Goal: Task Accomplishment & Management: Use online tool/utility

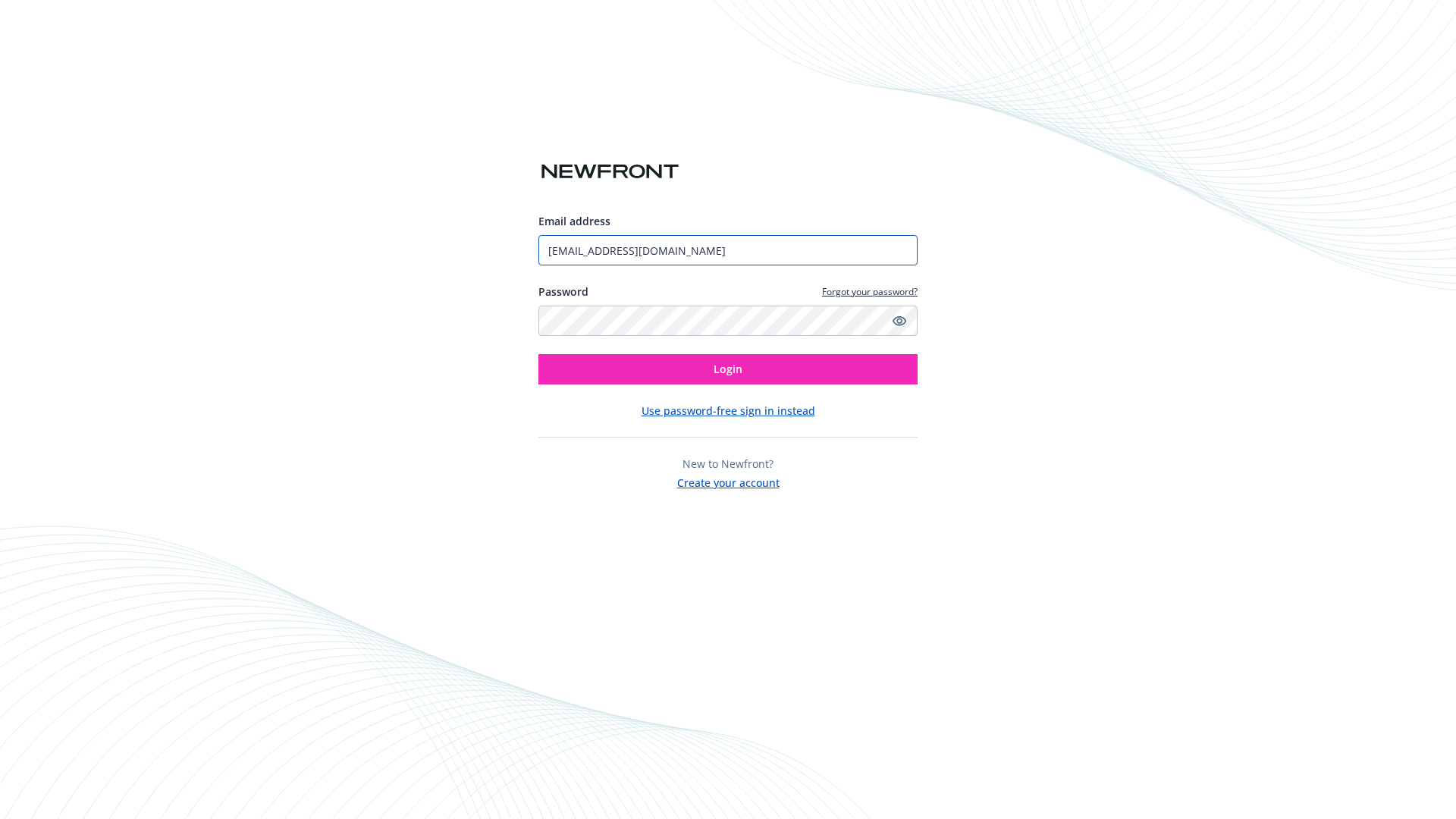
type input "[EMAIL_ADDRESS][DOMAIN_NAME]"
click at [728, 369] on span "Login" at bounding box center [728, 369] width 29 height 14
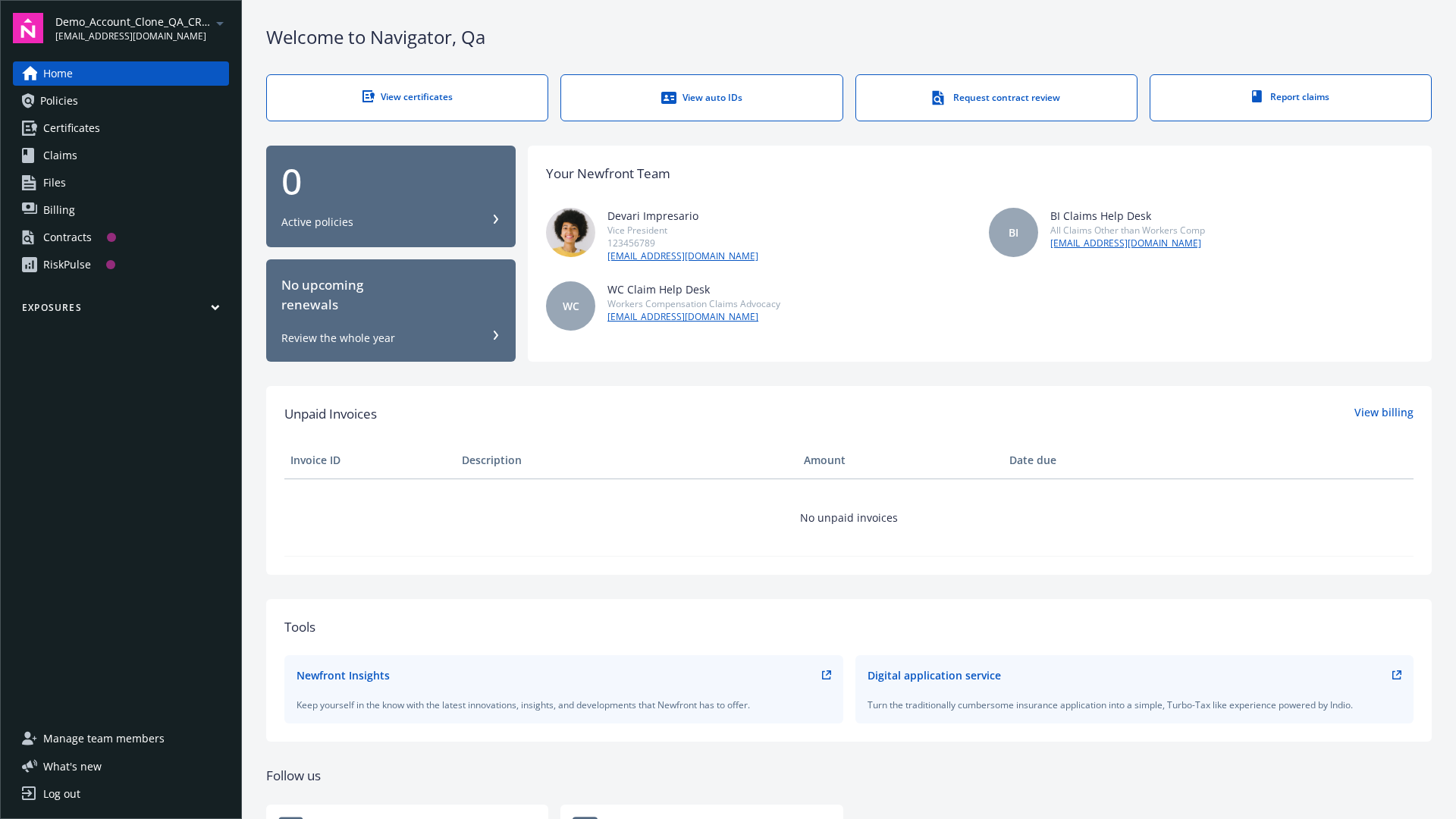
click at [142, 28] on span "Demo_Account_Clone_QA_CR_Tests_Prospect" at bounding box center [133, 21] width 156 height 16
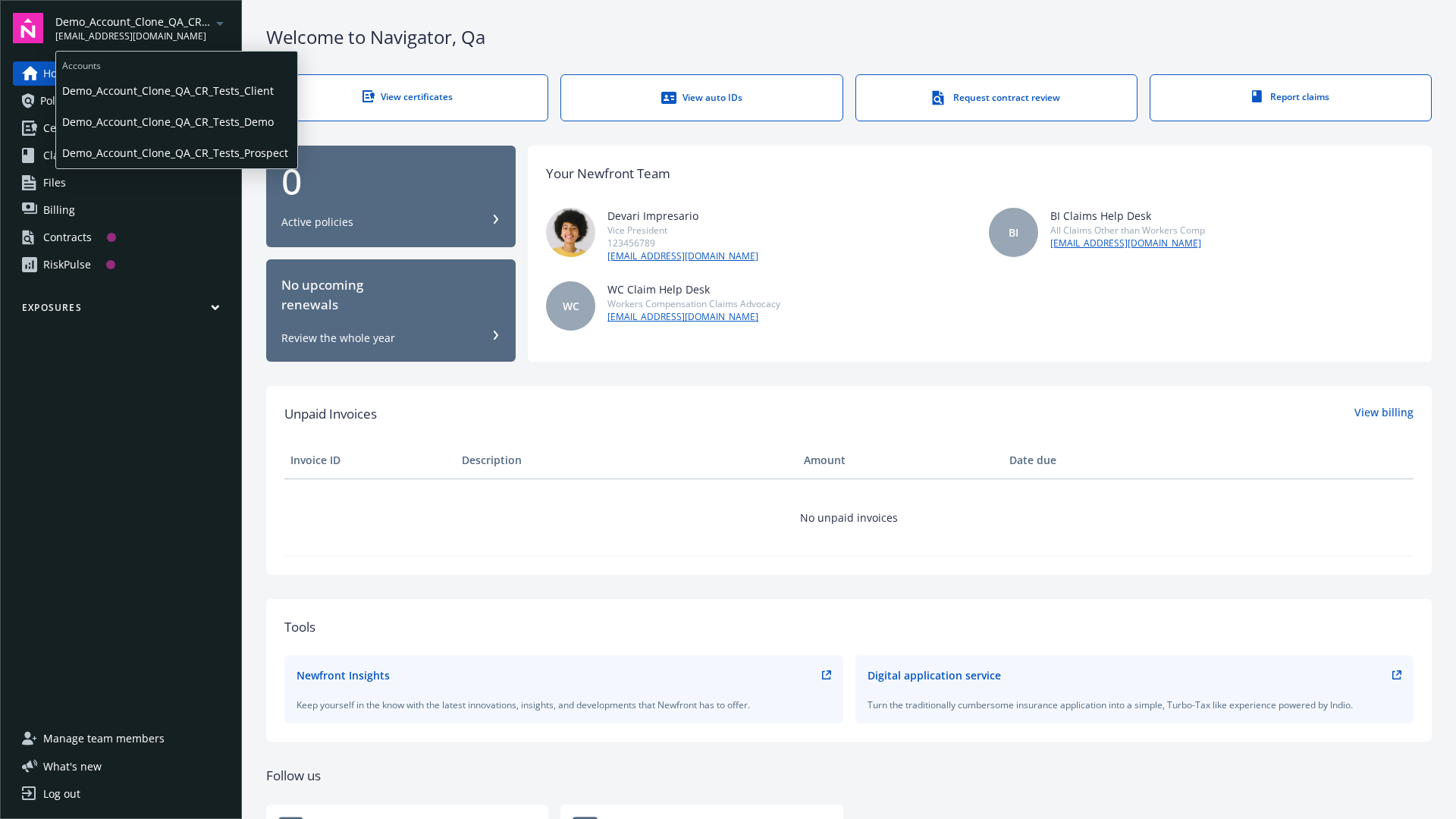
click at [175, 90] on span "Demo_Account_Clone_QA_CR_Tests_Client" at bounding box center [176, 90] width 229 height 31
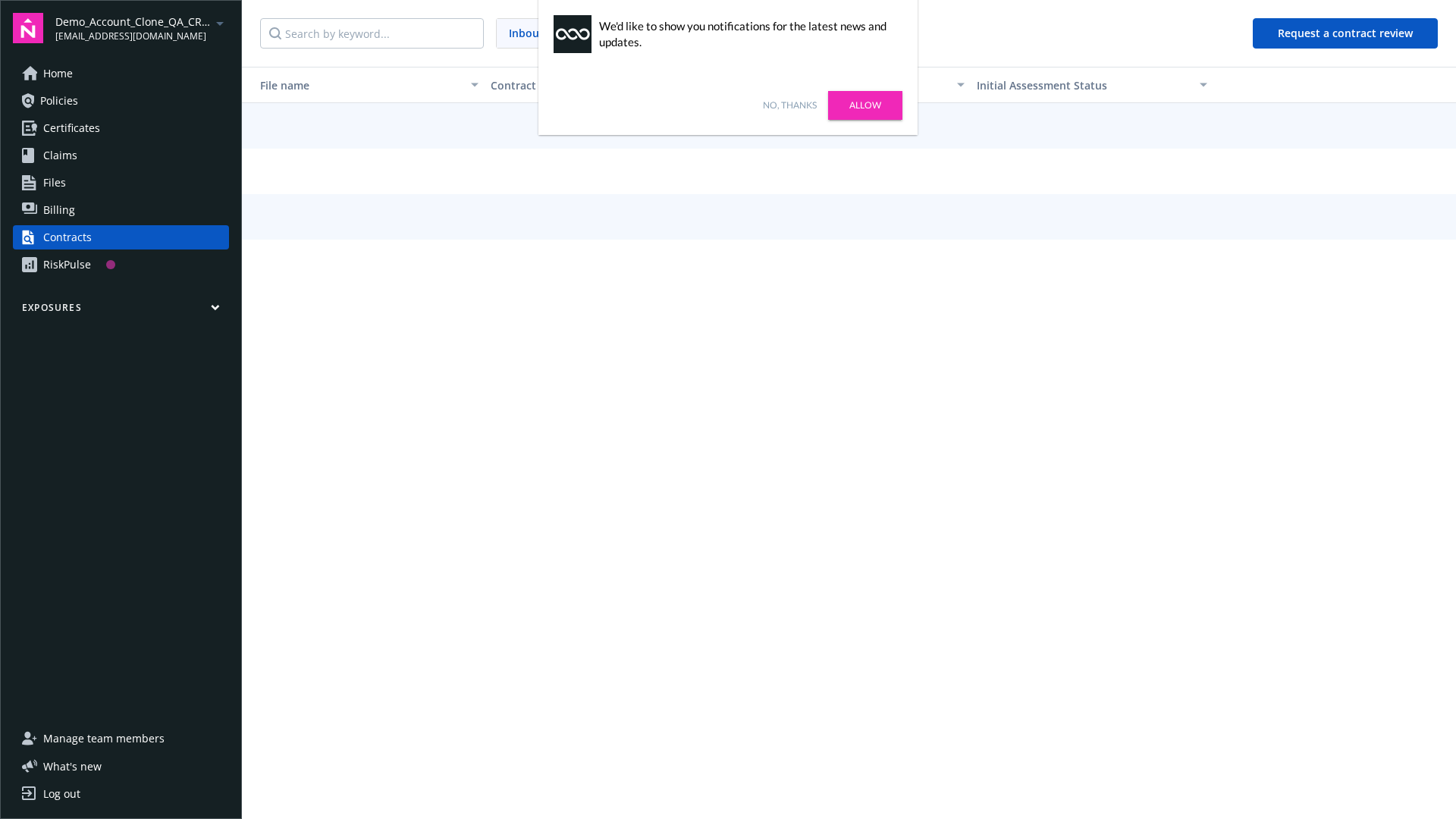
click at [789, 105] on link "No, thanks" at bounding box center [790, 105] width 53 height 13
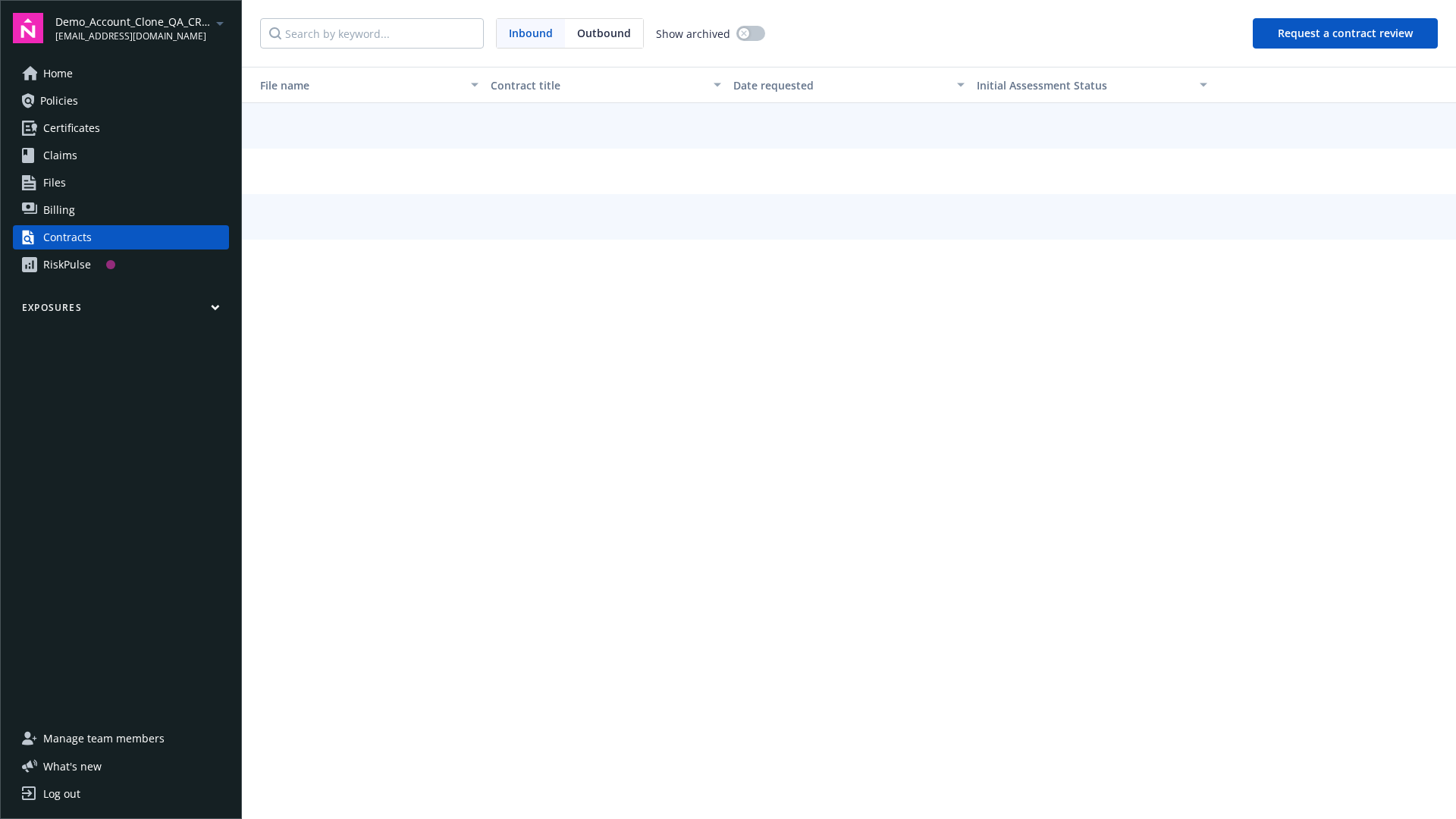
click at [1346, 33] on button "Request a contract review" at bounding box center [1344, 33] width 185 height 31
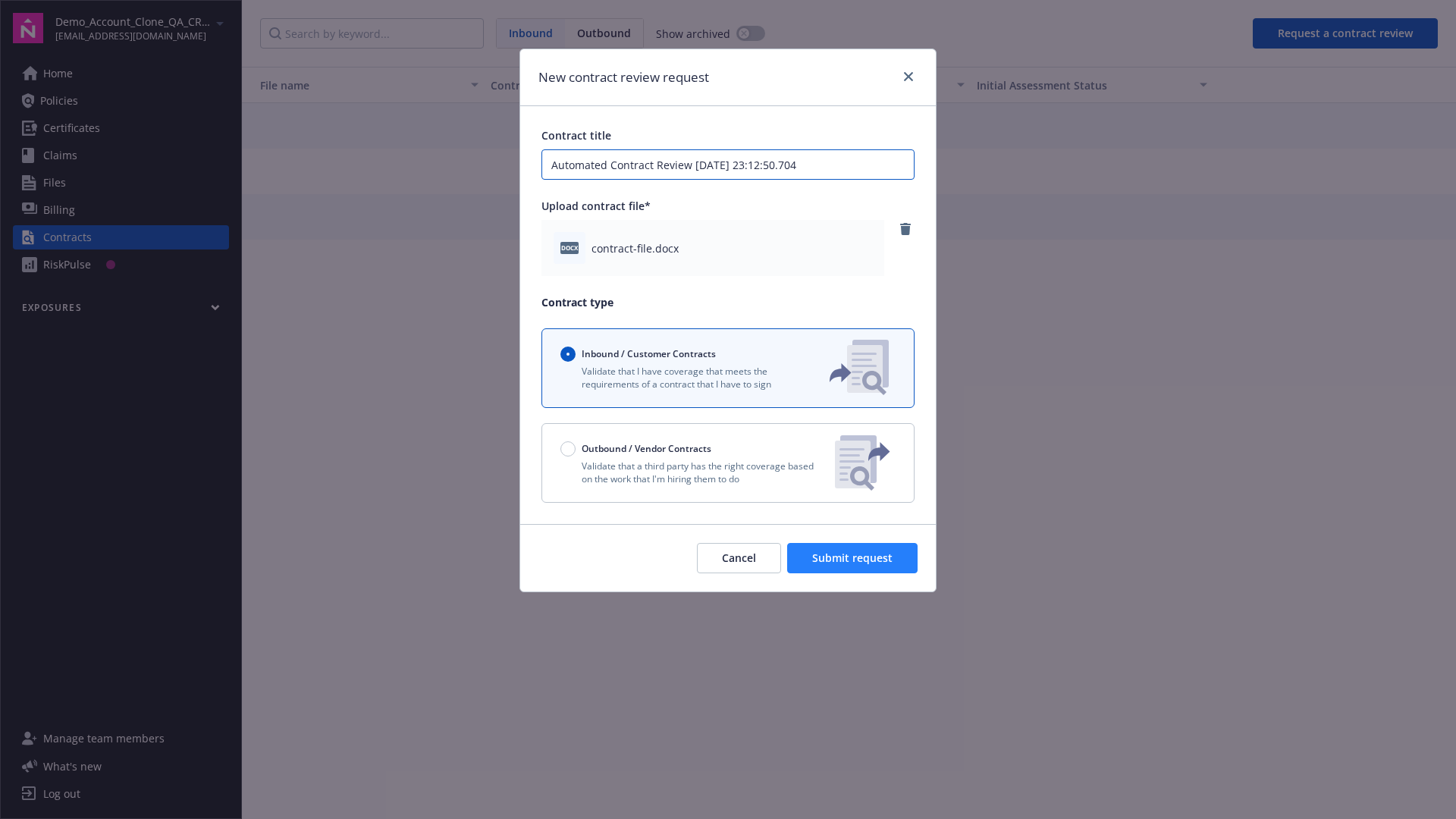
type input "Automated Contract Review [DATE] 23:12:50.704"
click at [853, 558] on span "Submit request" at bounding box center [852, 558] width 80 height 14
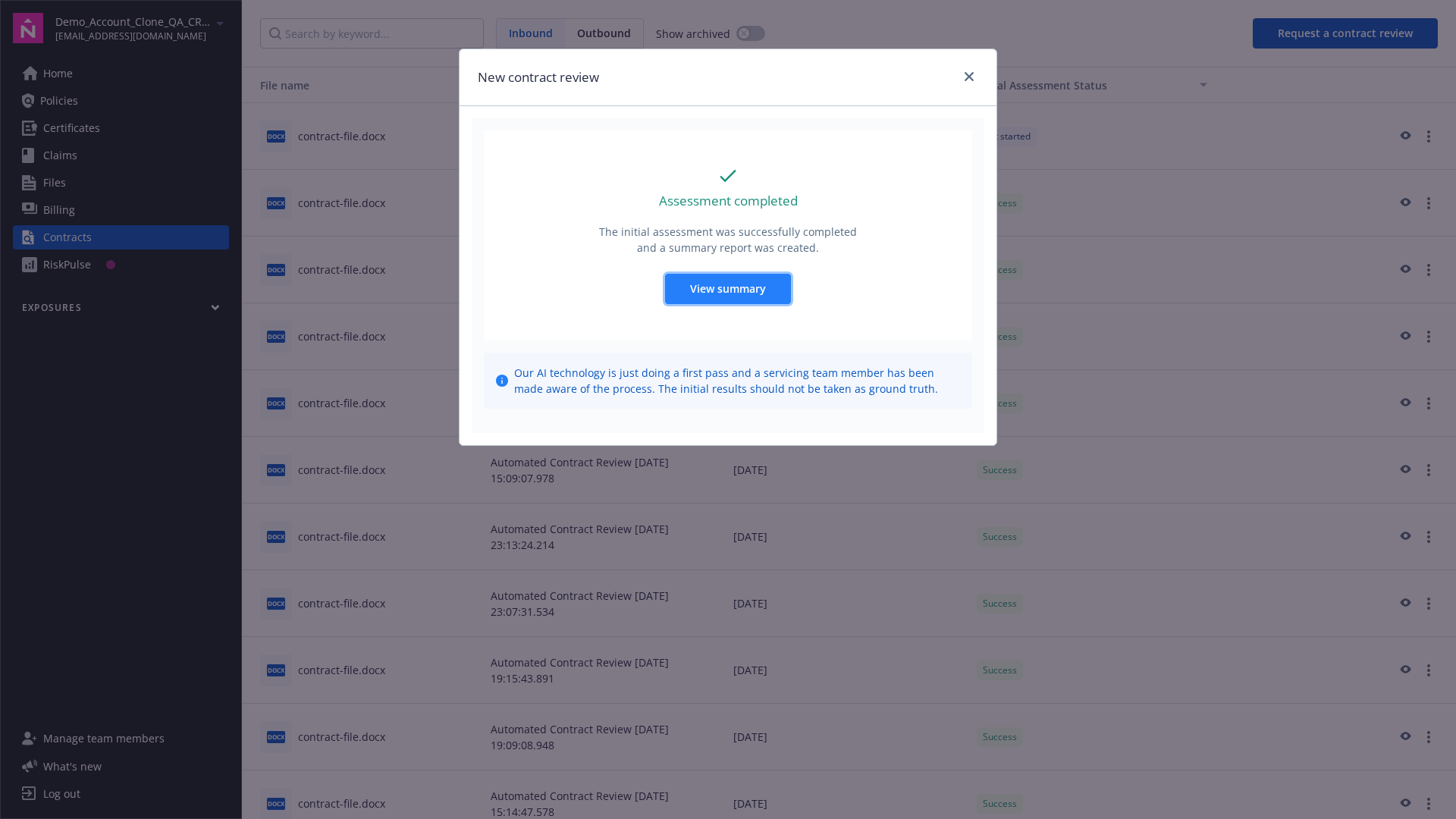
click at [727, 288] on span "View summary" at bounding box center [728, 289] width 76 height 14
